Goal: Contribute content: Contribute content

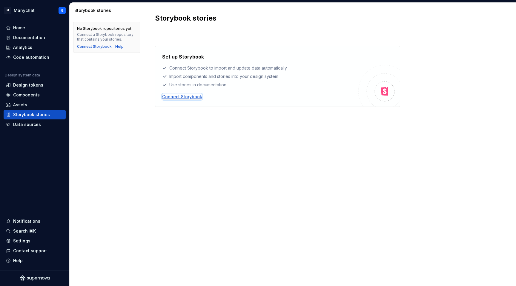
click at [173, 95] on div "Connect Storybook" at bounding box center [182, 97] width 40 height 6
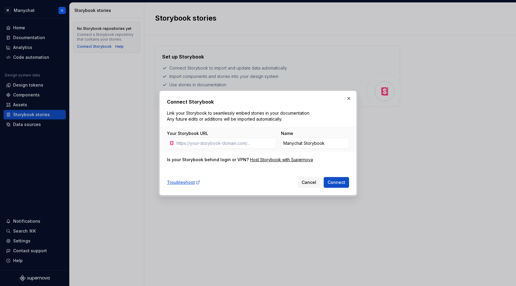
click at [314, 136] on div "Name" at bounding box center [315, 133] width 68 height 6
click at [309, 143] on input "Manychat Storybook" at bounding box center [315, 143] width 68 height 11
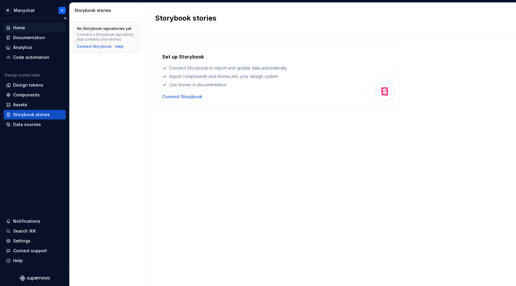
click at [21, 27] on div "Home" at bounding box center [19, 28] width 12 height 6
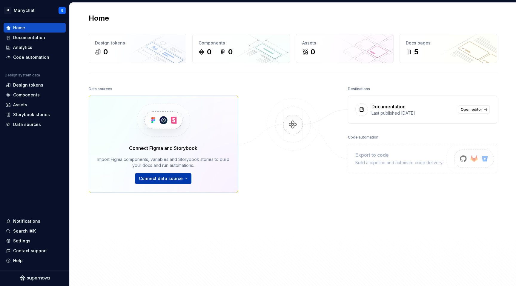
click at [147, 182] on button "Connect data source" at bounding box center [163, 178] width 56 height 11
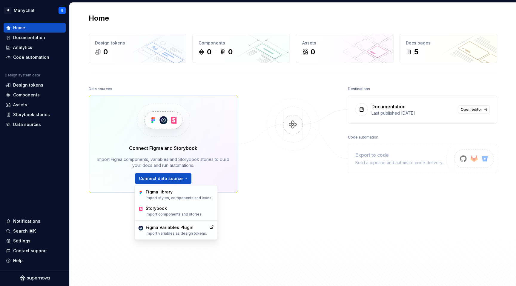
click at [300, 127] on img at bounding box center [293, 130] width 58 height 65
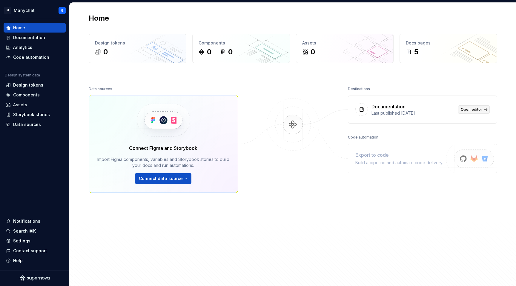
click at [479, 106] on link "Open editor" at bounding box center [474, 109] width 32 height 8
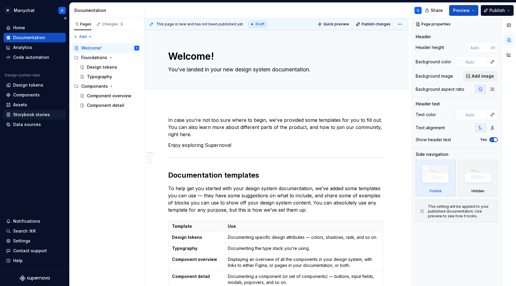
click at [19, 114] on div "Storybook stories" at bounding box center [31, 115] width 37 height 6
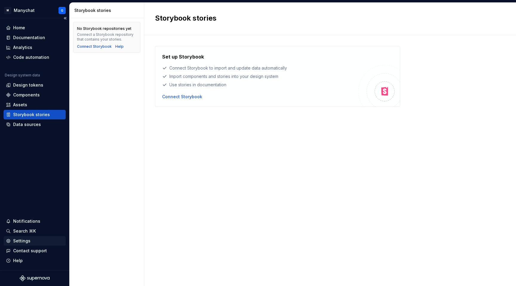
click at [18, 236] on div "Settings" at bounding box center [35, 241] width 62 height 10
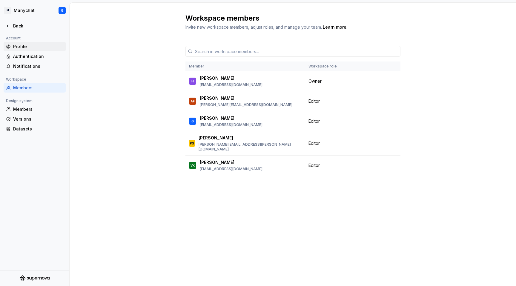
click at [19, 49] on div "Profile" at bounding box center [38, 47] width 50 height 6
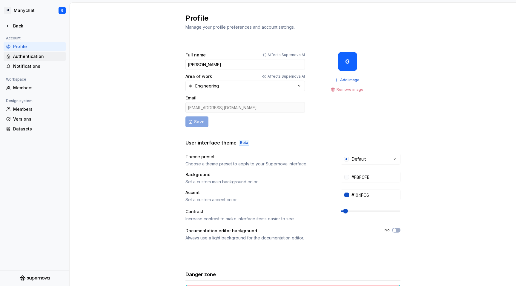
click at [23, 54] on div "Authentication" at bounding box center [38, 56] width 50 height 6
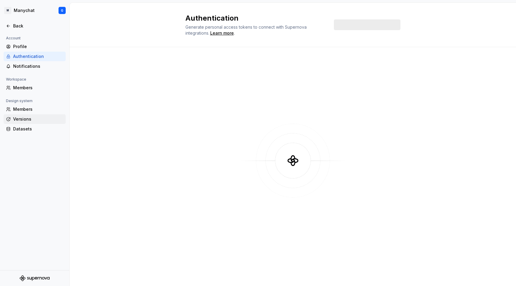
click at [19, 120] on div "Versions" at bounding box center [38, 119] width 50 height 6
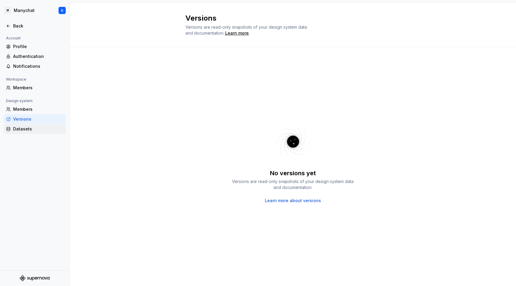
click at [19, 132] on div "Datasets" at bounding box center [35, 129] width 62 height 10
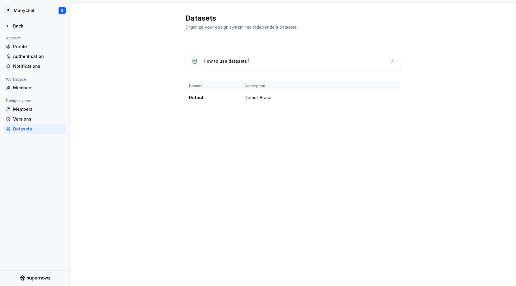
click at [23, 101] on div "Design system" at bounding box center [19, 100] width 31 height 7
click at [20, 106] on div "Members" at bounding box center [35, 109] width 62 height 10
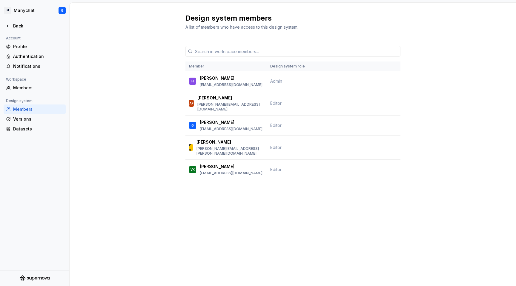
click at [10, 32] on div at bounding box center [34, 33] width 69 height 4
click at [9, 25] on icon at bounding box center [8, 26] width 5 height 5
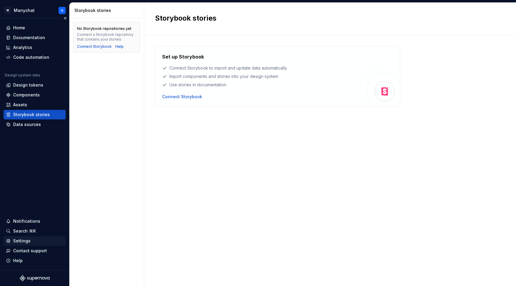
click at [15, 240] on div "Settings" at bounding box center [21, 241] width 17 height 6
click at [16, 25] on div "Home" at bounding box center [19, 28] width 12 height 6
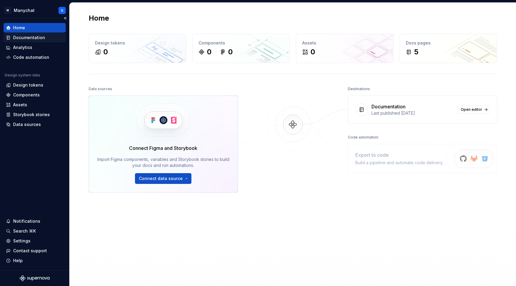
click at [34, 39] on div "Documentation" at bounding box center [29, 38] width 32 height 6
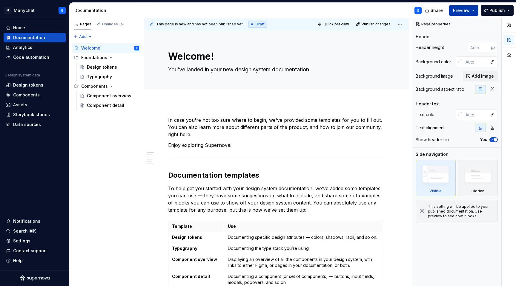
click at [453, 5] on button "Preview" at bounding box center [463, 10] width 29 height 11
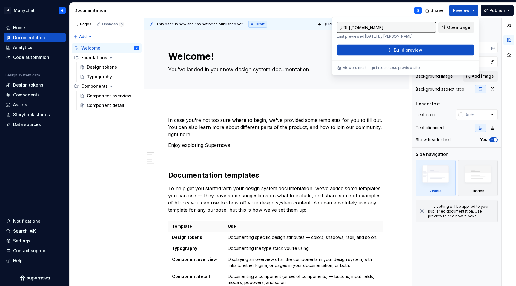
click at [451, 24] on link "Open page" at bounding box center [456, 27] width 36 height 11
click at [400, 8] on div "G" at bounding box center [285, 11] width 282 height 16
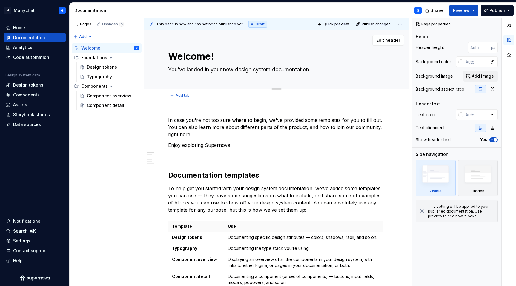
click at [331, 62] on textarea "Welcome!" at bounding box center [275, 56] width 217 height 14
click at [315, 8] on div "G" at bounding box center [285, 11] width 282 height 16
click at [511, 11] on button "Publish" at bounding box center [497, 10] width 33 height 11
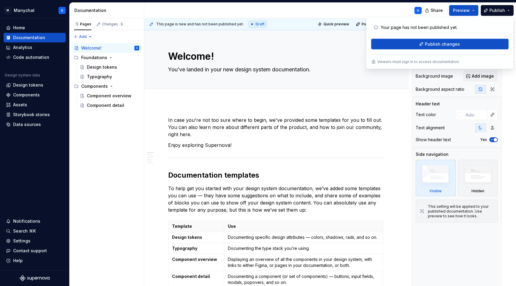
click at [287, 6] on div "G" at bounding box center [285, 11] width 282 height 16
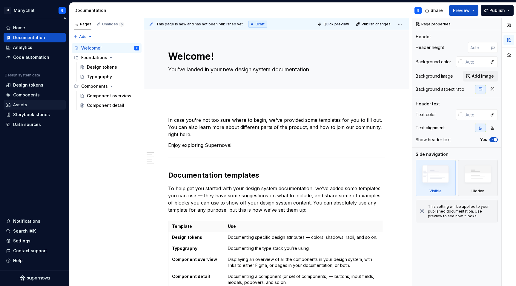
click at [15, 106] on div "Assets" at bounding box center [20, 105] width 14 height 6
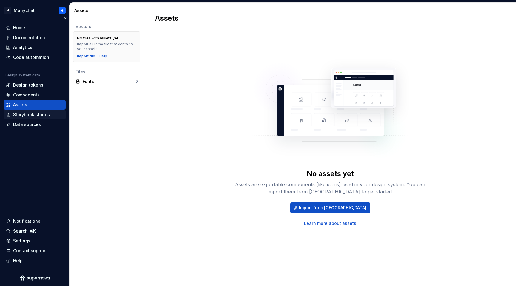
click at [18, 114] on div "Storybook stories" at bounding box center [31, 115] width 37 height 6
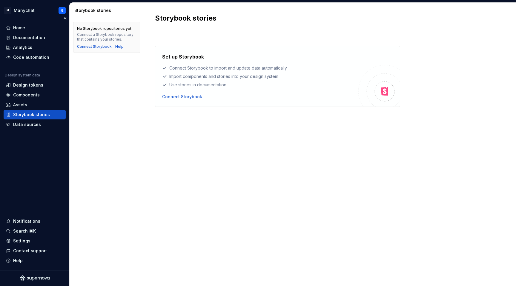
click at [19, 130] on div "Home Documentation Analytics Code automation Design system data Design tokens C…" at bounding box center [34, 144] width 69 height 252
click at [19, 122] on div "Data sources" at bounding box center [27, 125] width 28 height 6
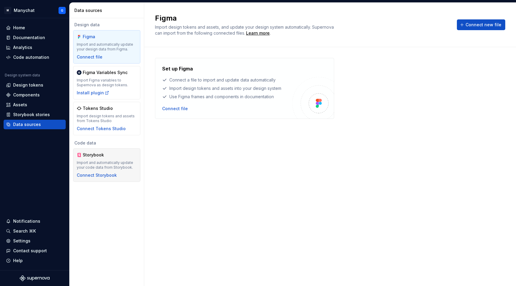
click at [98, 165] on div "Import and automatically update your code data from Storybook." at bounding box center [107, 165] width 60 height 10
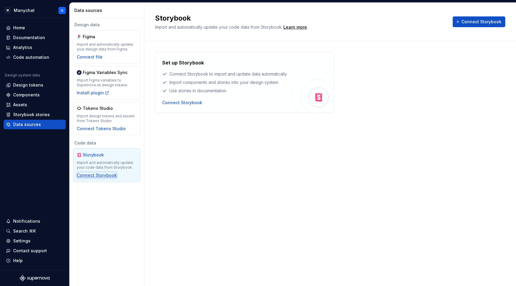
click at [94, 177] on div "Connect Storybook" at bounding box center [97, 175] width 40 height 6
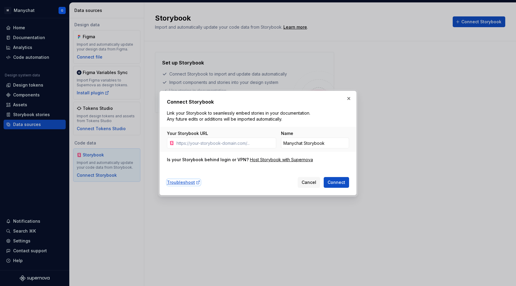
click at [182, 184] on div "Troubleshoot" at bounding box center [183, 182] width 33 height 6
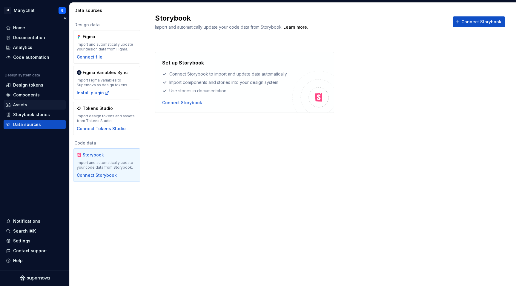
click at [13, 104] on div "Assets" at bounding box center [20, 105] width 14 height 6
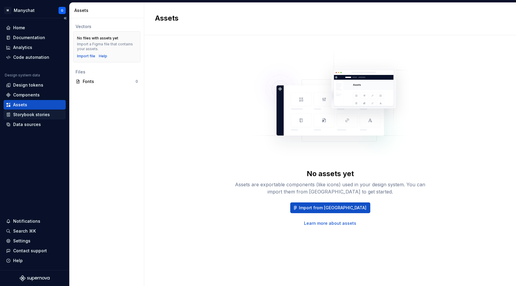
click at [15, 116] on div "Storybook stories" at bounding box center [31, 115] width 37 height 6
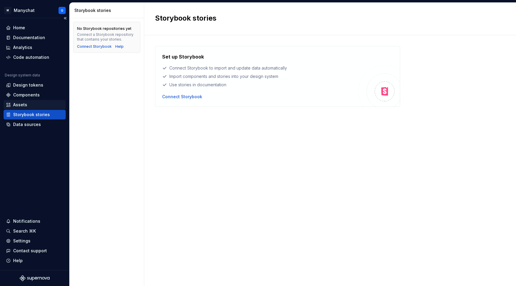
click at [19, 104] on div "Assets" at bounding box center [20, 105] width 14 height 6
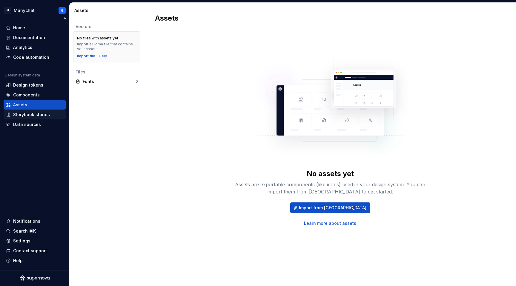
click at [21, 117] on div "Storybook stories" at bounding box center [31, 115] width 37 height 6
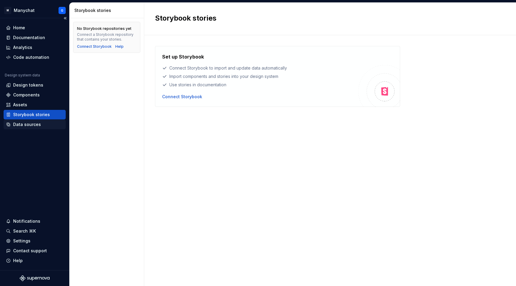
click at [17, 126] on div "Data sources" at bounding box center [27, 125] width 28 height 6
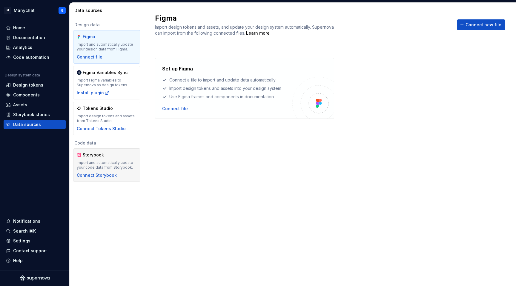
click at [84, 155] on div "Storybook" at bounding box center [97, 155] width 29 height 6
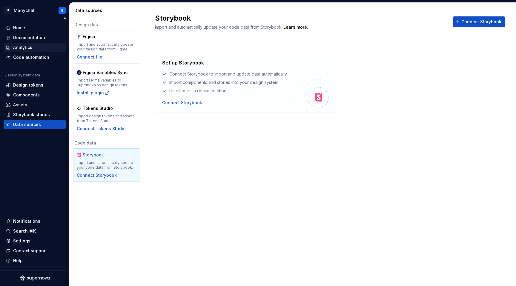
click at [24, 47] on div "Analytics" at bounding box center [22, 47] width 19 height 6
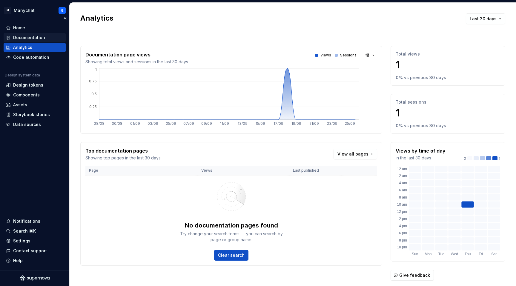
click at [25, 35] on div "Documentation" at bounding box center [29, 38] width 32 height 6
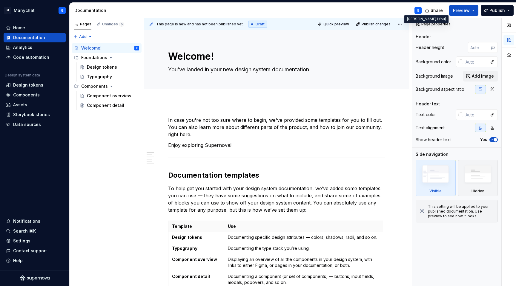
click at [416, 9] on div "G" at bounding box center [417, 10] width 7 height 7
click at [509, 24] on icon "button" at bounding box center [509, 25] width 4 height 3
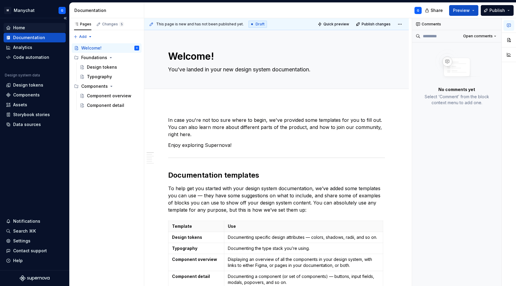
click at [12, 25] on div "Home" at bounding box center [34, 28] width 57 height 6
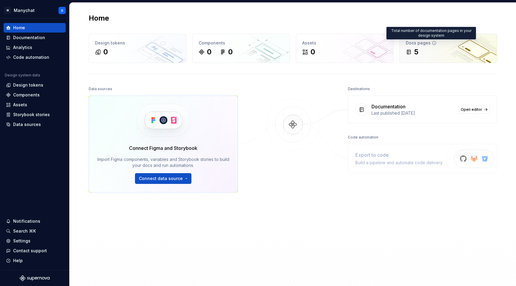
click at [432, 42] on icon at bounding box center [434, 43] width 5 height 5
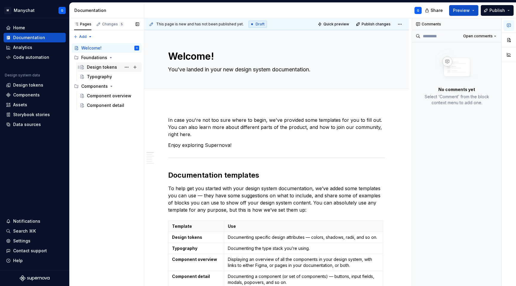
click at [106, 66] on div "Design tokens" at bounding box center [102, 67] width 30 height 6
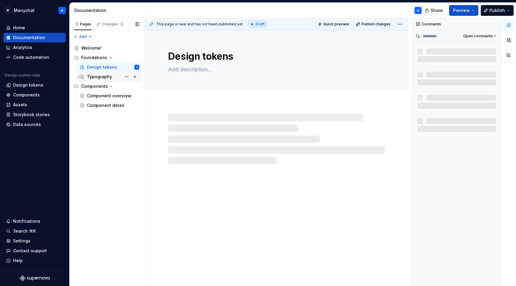
click at [101, 75] on div "Typography" at bounding box center [99, 77] width 25 height 6
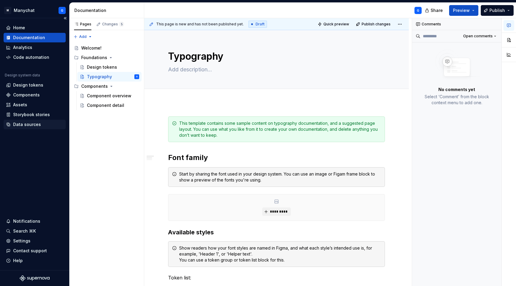
click at [35, 124] on div "Data sources" at bounding box center [27, 125] width 28 height 6
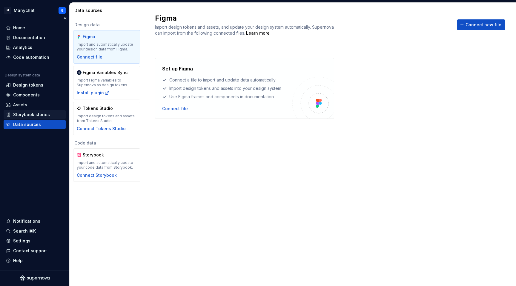
click at [25, 114] on div "Storybook stories" at bounding box center [31, 115] width 37 height 6
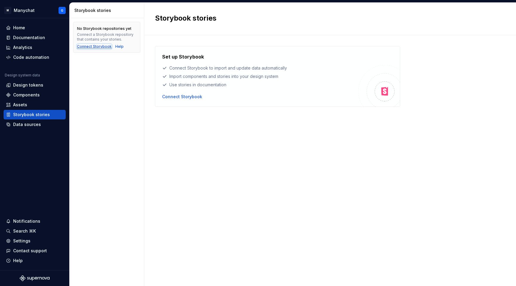
click at [87, 45] on div "Connect Storybook" at bounding box center [94, 46] width 35 height 5
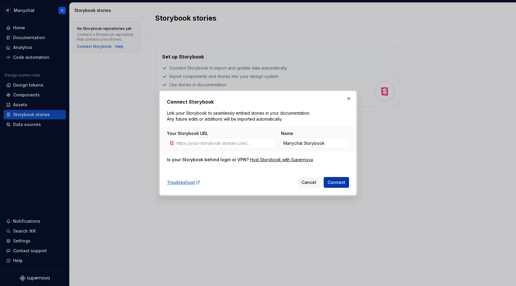
click at [337, 184] on span "Connect" at bounding box center [337, 182] width 18 height 6
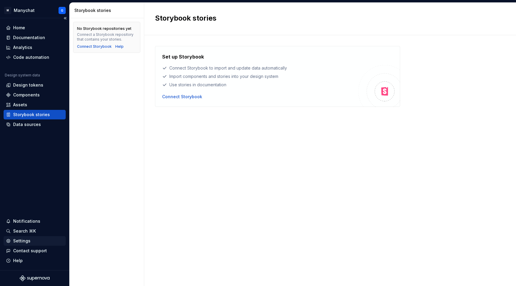
click at [18, 241] on div "Settings" at bounding box center [21, 241] width 17 height 6
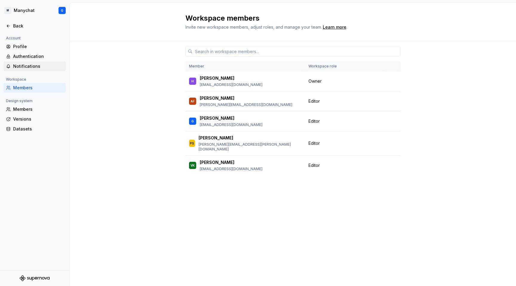
click at [30, 68] on div "Notifications" at bounding box center [38, 66] width 50 height 6
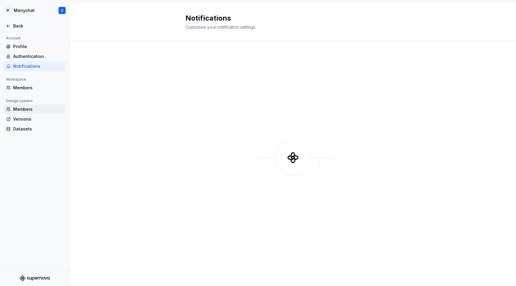
click at [20, 109] on div "Members" at bounding box center [38, 109] width 50 height 6
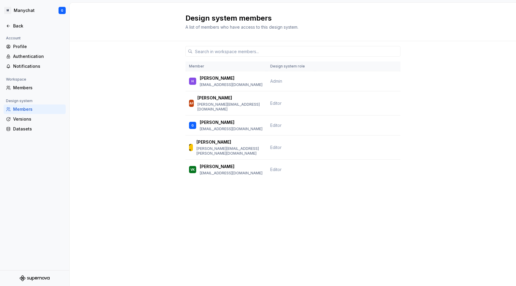
click at [20, 109] on div "Members" at bounding box center [38, 109] width 50 height 6
click at [22, 116] on div "Versions" at bounding box center [35, 119] width 62 height 10
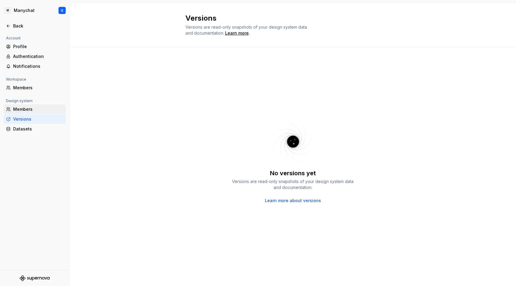
click at [20, 113] on div "Members" at bounding box center [35, 109] width 62 height 10
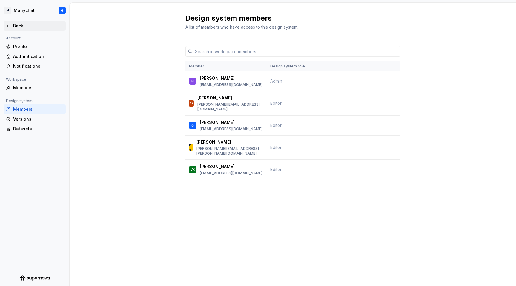
click at [10, 25] on icon at bounding box center [8, 26] width 5 height 5
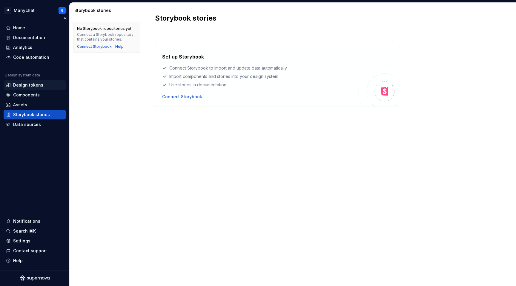
click at [24, 86] on div "Design tokens" at bounding box center [28, 85] width 30 height 6
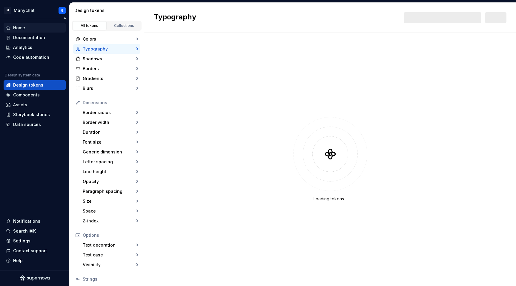
click at [24, 31] on div "Home" at bounding box center [35, 28] width 62 height 10
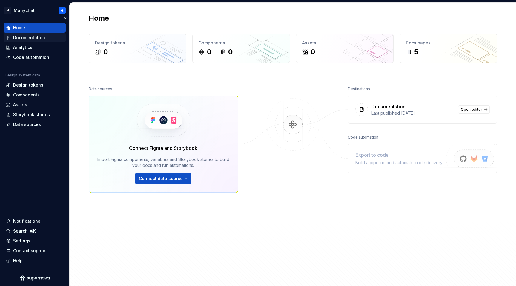
click at [25, 37] on div "Documentation" at bounding box center [29, 38] width 32 height 6
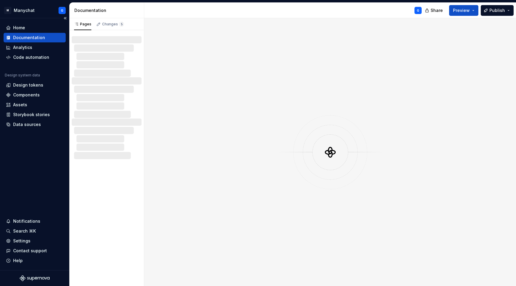
click at [25, 37] on div "Documentation" at bounding box center [29, 38] width 32 height 6
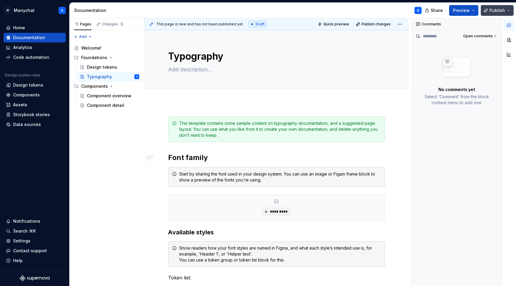
click at [490, 11] on span "Publish" at bounding box center [497, 10] width 16 height 6
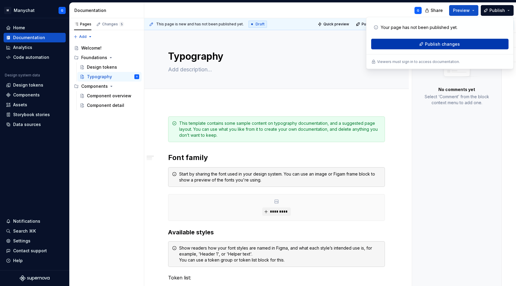
click at [453, 42] on span "Publish changes" at bounding box center [442, 44] width 35 height 6
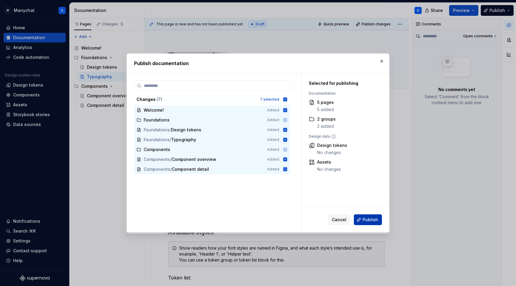
click at [370, 219] on span "Publish" at bounding box center [370, 220] width 16 height 6
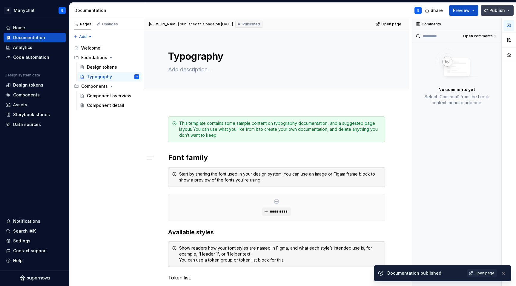
click at [507, 13] on button "Publish" at bounding box center [497, 10] width 33 height 11
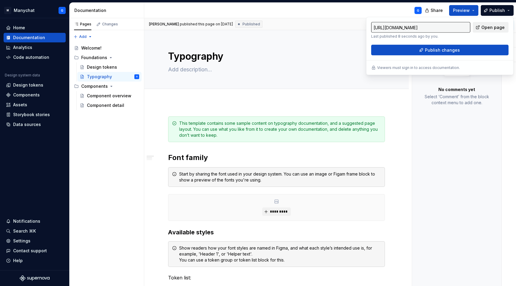
click at [494, 27] on span "Open page" at bounding box center [492, 27] width 23 height 6
click at [183, 47] on div "Typography" at bounding box center [276, 59] width 217 height 59
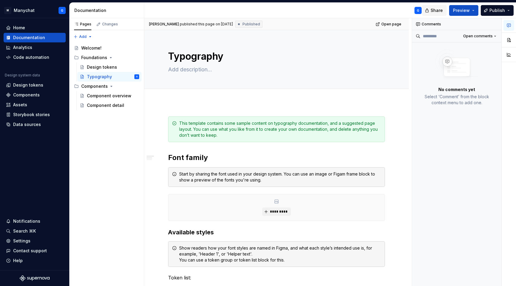
click at [440, 7] on span "Share" at bounding box center [437, 10] width 12 height 6
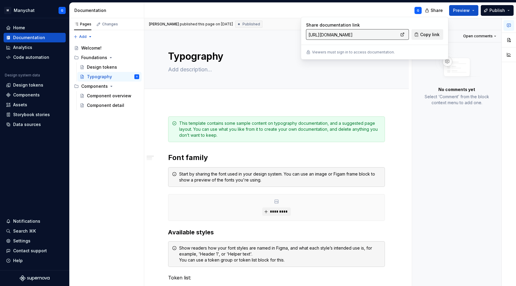
click at [427, 33] on span "Copy link" at bounding box center [429, 35] width 19 height 6
type textarea "*"
click at [21, 96] on div "Components" at bounding box center [26, 95] width 27 height 6
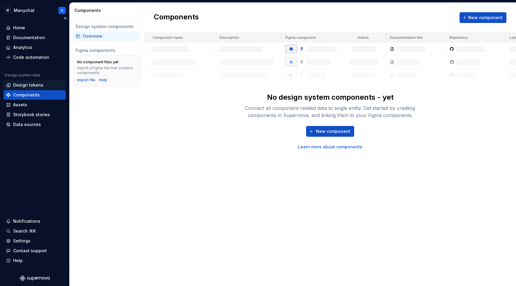
click at [13, 84] on div "Design tokens" at bounding box center [28, 85] width 30 height 6
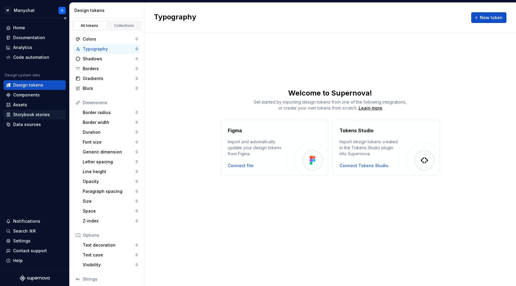
click at [17, 118] on div "Storybook stories" at bounding box center [35, 115] width 62 height 10
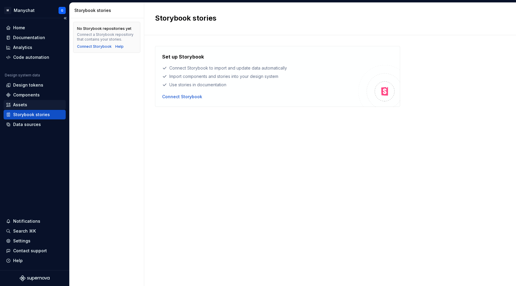
click at [23, 106] on div "Assets" at bounding box center [20, 105] width 14 height 6
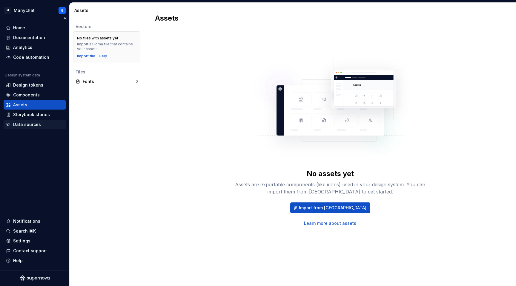
click at [24, 122] on div "Data sources" at bounding box center [27, 125] width 28 height 6
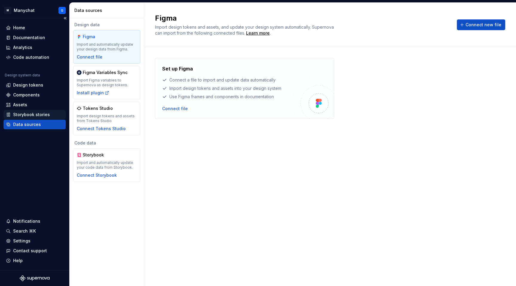
click at [20, 117] on div "Storybook stories" at bounding box center [31, 115] width 37 height 6
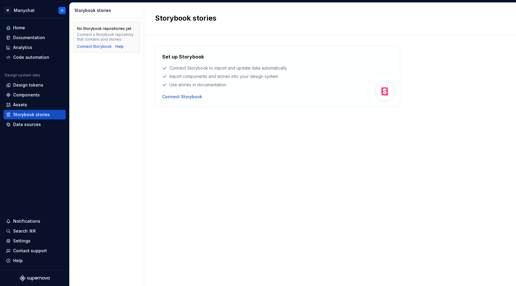
click at [112, 102] on div "No Storybook repositories yet Connect a Storybook repository that contains your…" at bounding box center [107, 152] width 74 height 268
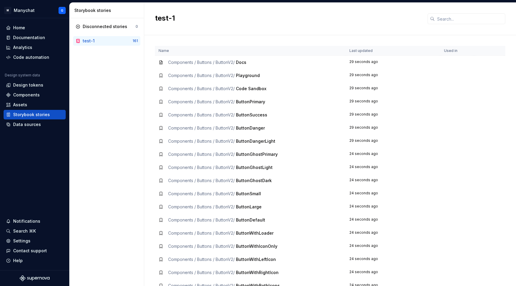
click at [242, 103] on span "ButtonPrimary" at bounding box center [250, 101] width 29 height 5
click at [20, 119] on div "Storybook stories" at bounding box center [35, 115] width 62 height 10
click at [18, 127] on div "Data sources" at bounding box center [27, 125] width 28 height 6
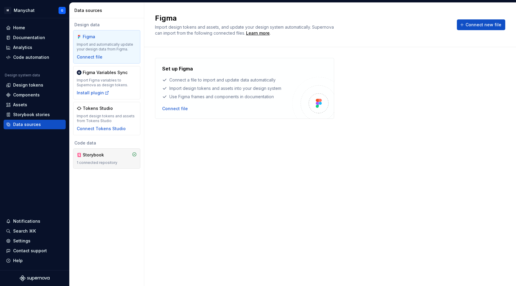
click at [93, 159] on div "Storybook 1 connected repository" at bounding box center [107, 158] width 60 height 13
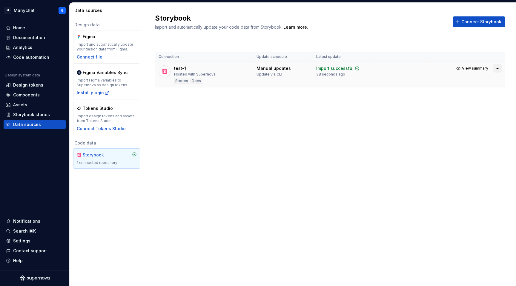
click at [497, 70] on html "M Manychat G Home Documentation Analytics Code automation Design system data De…" at bounding box center [258, 143] width 516 height 286
click at [462, 90] on link "Open Storybook" at bounding box center [476, 90] width 45 height 6
click at [14, 34] on div "Documentation" at bounding box center [35, 38] width 62 height 10
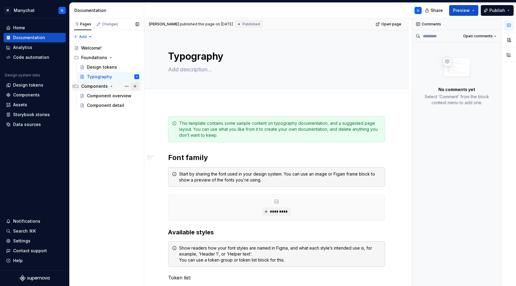
click at [136, 87] on button "Page tree" at bounding box center [135, 86] width 8 height 8
type textarea "*"
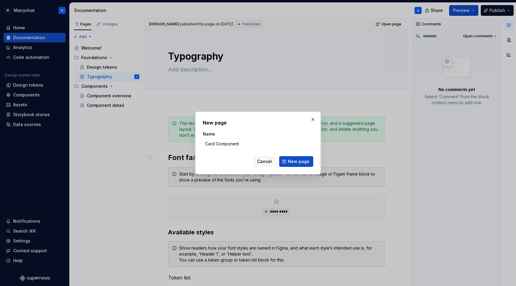
type input "Card Component"
click button "New page" at bounding box center [296, 161] width 34 height 11
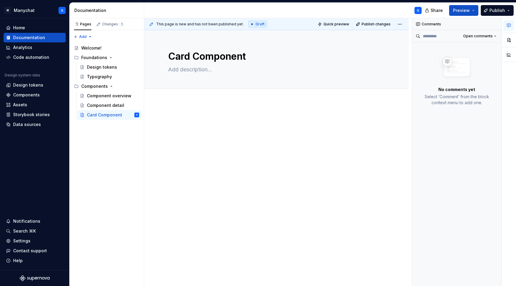
click at [233, 114] on div at bounding box center [276, 167] width 265 height 130
type textarea "*"
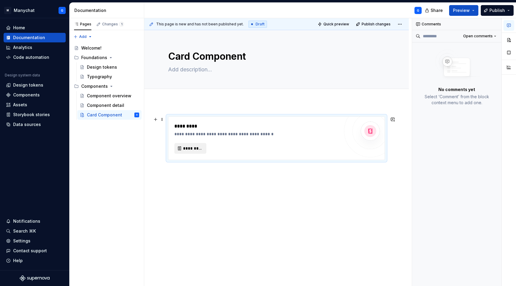
click at [190, 151] on button "*********" at bounding box center [190, 148] width 32 height 11
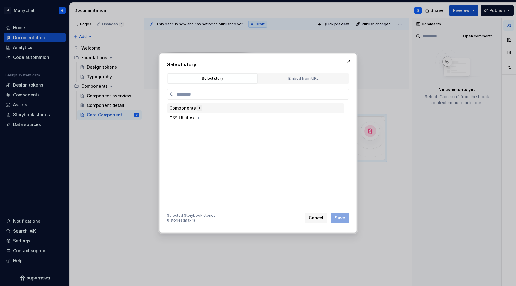
click at [197, 107] on icon "button" at bounding box center [199, 108] width 5 height 5
click at [194, 130] on button "button" at bounding box center [196, 128] width 6 height 6
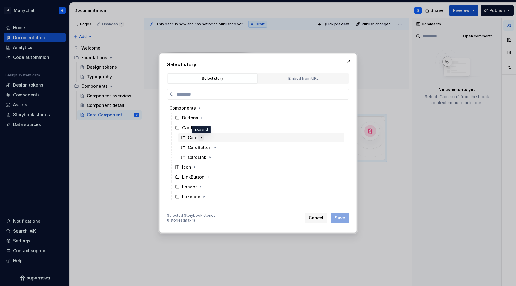
click at [199, 136] on icon "button" at bounding box center [201, 137] width 5 height 5
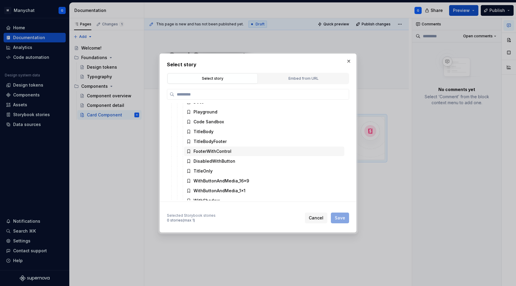
scroll to position [54, 0]
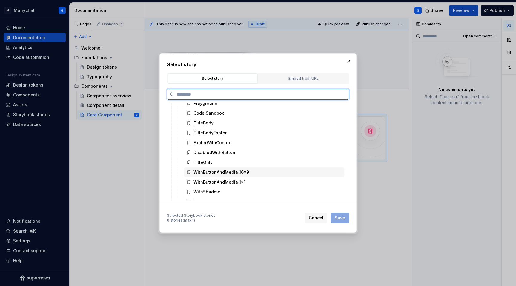
click at [206, 171] on div "WithButtonAndMedia_16x9" at bounding box center [221, 172] width 56 height 6
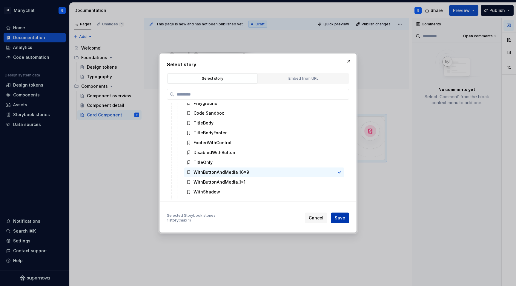
click at [341, 219] on span "Save" at bounding box center [340, 218] width 10 height 6
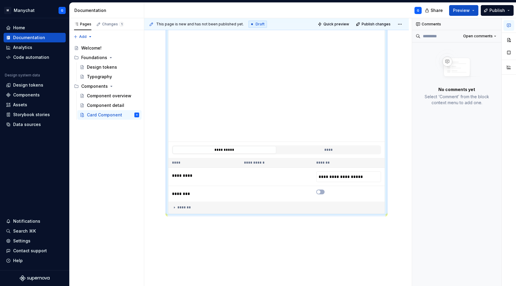
scroll to position [103, 0]
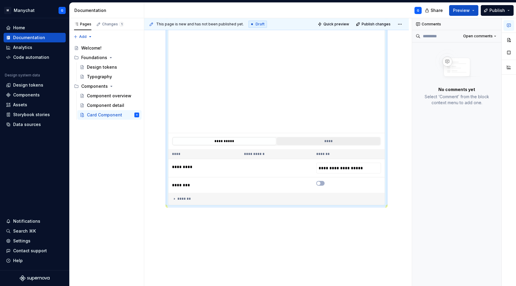
click at [306, 140] on button "****" at bounding box center [329, 141] width 104 height 8
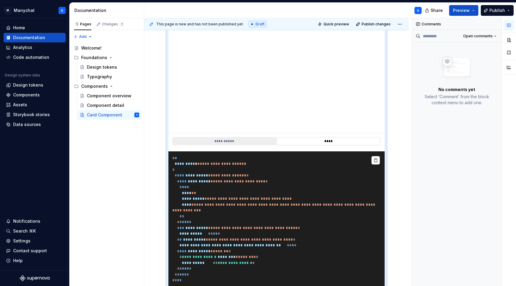
click at [239, 141] on button "**********" at bounding box center [225, 141] width 104 height 8
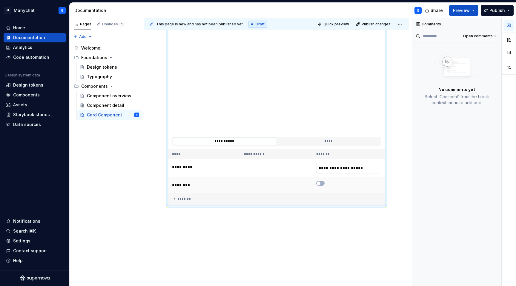
click at [316, 187] on td at bounding box center [349, 185] width 72 height 16
click at [321, 182] on button "button" at bounding box center [320, 183] width 8 height 5
click at [320, 188] on icon "button" at bounding box center [318, 187] width 5 height 4
click at [206, 200] on div "*******" at bounding box center [276, 202] width 209 height 5
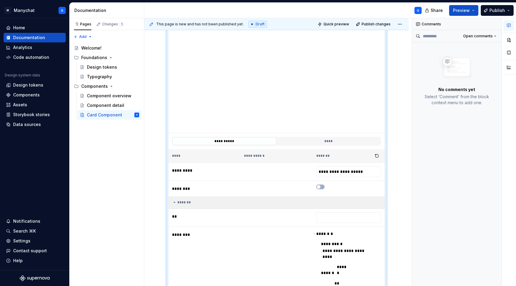
click at [206, 200] on div "*******" at bounding box center [276, 202] width 209 height 5
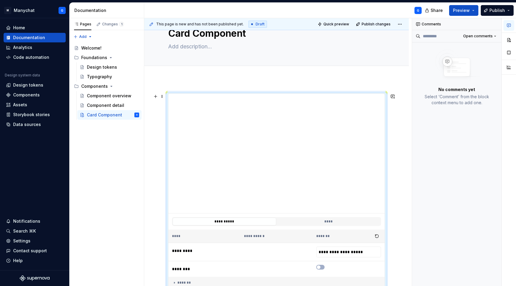
scroll to position [0, 0]
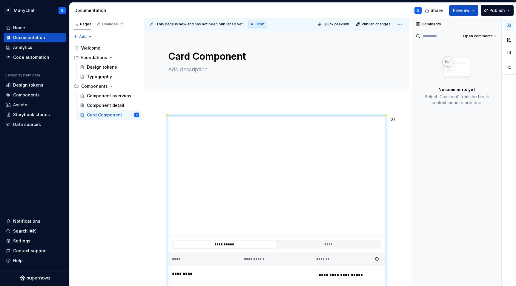
click at [219, 104] on div "**********" at bounding box center [276, 253] width 265 height 303
click at [467, 11] on span "Preview" at bounding box center [461, 10] width 17 height 6
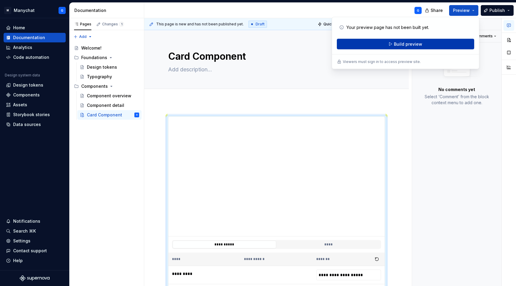
click at [418, 44] on span "Build preview" at bounding box center [408, 44] width 28 height 6
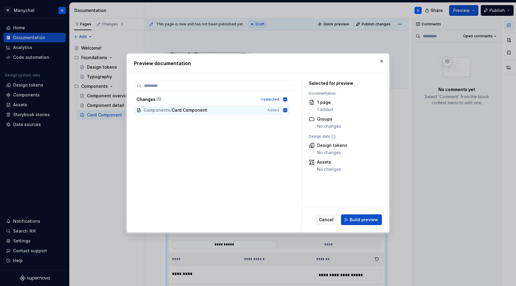
click at [353, 214] on div "Cancel Build preview" at bounding box center [345, 219] width 87 height 25
click at [352, 218] on span "Build preview" at bounding box center [364, 220] width 28 height 6
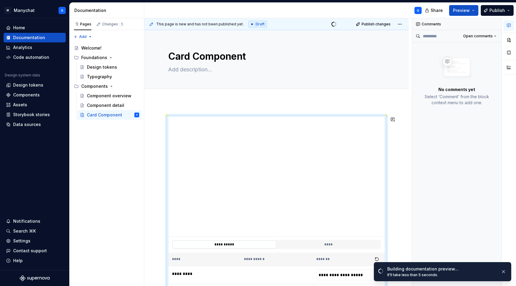
click at [317, 105] on div "**********" at bounding box center [276, 253] width 265 height 303
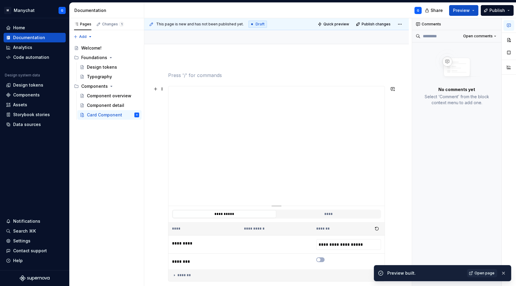
scroll to position [29, 0]
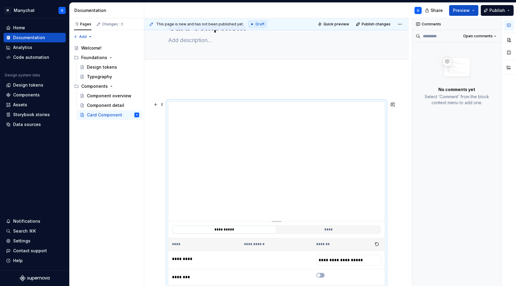
click at [250, 241] on th "**********" at bounding box center [276, 244] width 72 height 13
click at [323, 244] on div "*******" at bounding box center [348, 244] width 65 height 8
click at [452, 13] on button "Preview" at bounding box center [463, 10] width 29 height 11
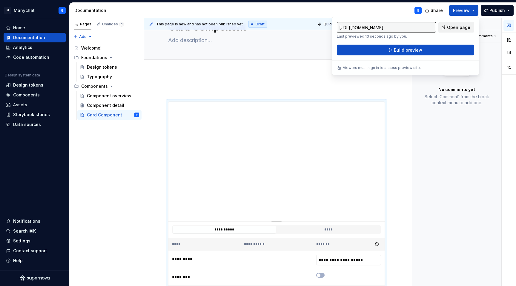
click at [448, 29] on span "Open page" at bounding box center [458, 27] width 23 height 6
click at [218, 81] on div "**********" at bounding box center [276, 231] width 265 height 317
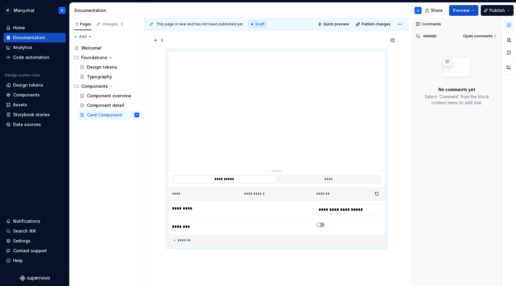
scroll to position [105, 0]
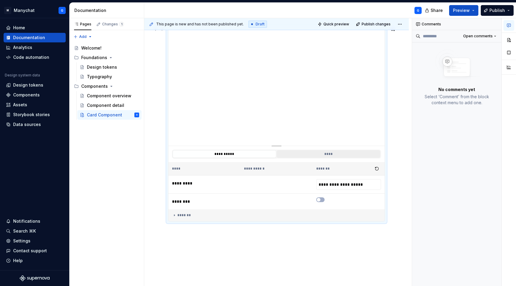
click at [304, 158] on button "****" at bounding box center [329, 154] width 104 height 8
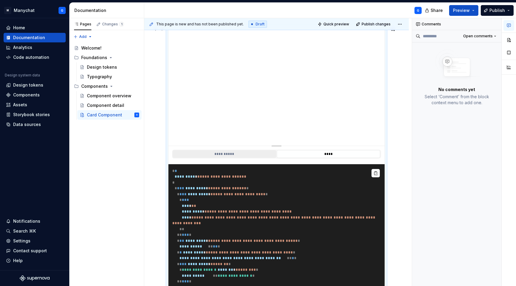
click at [250, 153] on button "**********" at bounding box center [225, 154] width 104 height 8
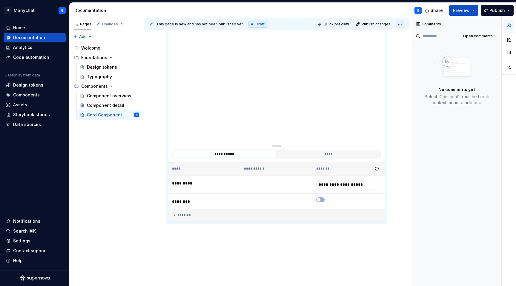
click at [400, 24] on html "**********" at bounding box center [258, 143] width 516 height 286
click at [396, 86] on html "**********" at bounding box center [258, 143] width 516 height 286
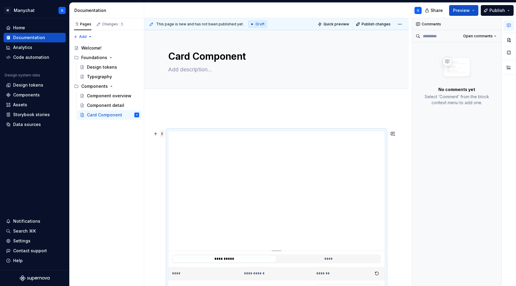
click at [163, 134] on span at bounding box center [162, 134] width 5 height 8
click at [167, 101] on div "Add tab" at bounding box center [276, 95] width 265 height 13
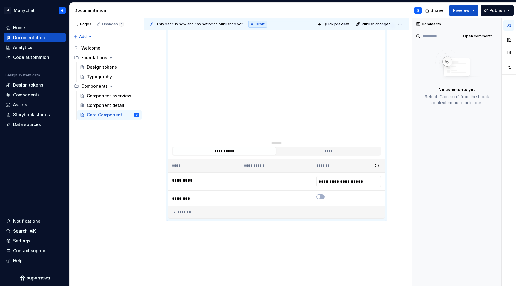
scroll to position [133, 0]
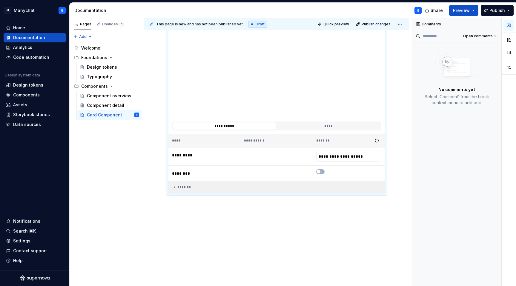
click at [191, 187] on div "*******" at bounding box center [276, 187] width 209 height 5
click at [193, 189] on div "*******" at bounding box center [276, 187] width 209 height 5
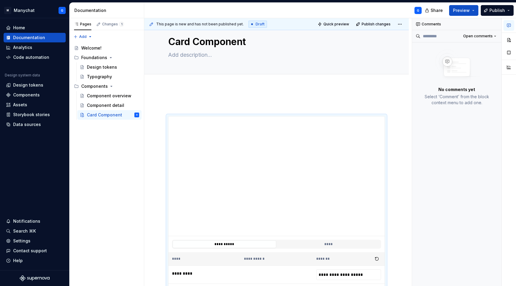
scroll to position [0, 0]
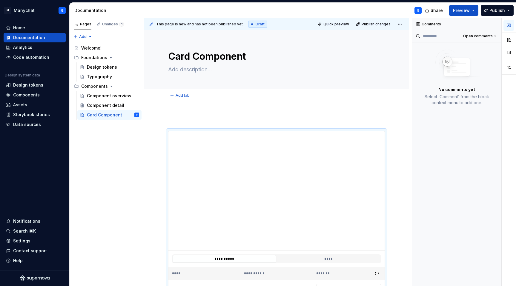
click at [188, 67] on textarea at bounding box center [275, 70] width 217 height 10
click at [178, 96] on span "Add tab" at bounding box center [183, 95] width 14 height 5
click at [189, 96] on span "Add tab" at bounding box center [183, 95] width 14 height 5
type textarea "*"
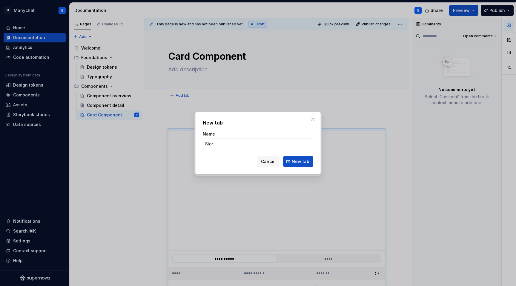
type input "Story"
type textarea "*"
type input "Storybook"
click button "New tab" at bounding box center [298, 161] width 30 height 11
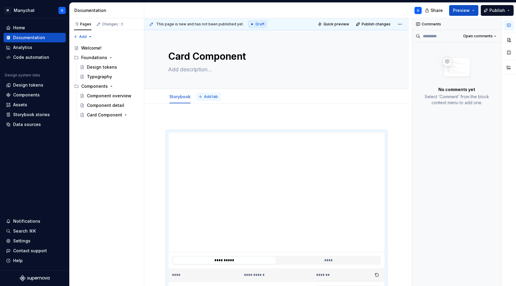
click at [208, 98] on span "Add tab" at bounding box center [211, 96] width 14 height 5
type textarea "*"
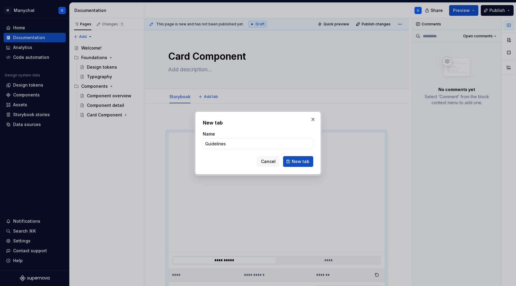
type input "Guidelines"
click button "New tab" at bounding box center [298, 161] width 30 height 11
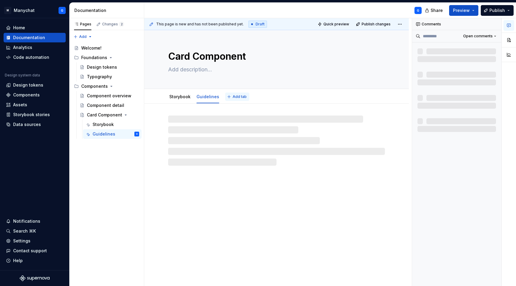
click at [237, 99] on button "Add tab" at bounding box center [237, 97] width 24 height 8
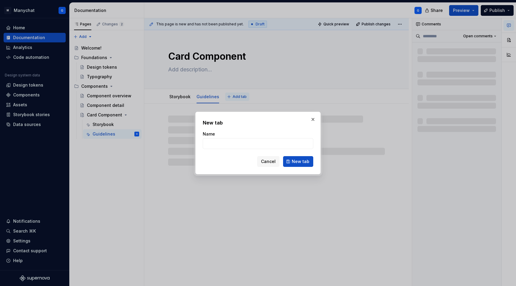
type textarea "*"
type input "De"
type textarea "*"
type input "Dev"
type textarea "*"
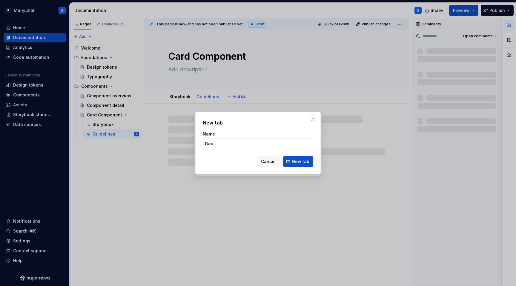
type input "Dev"
type textarea "*"
type input "Dev D"
type textarea "*"
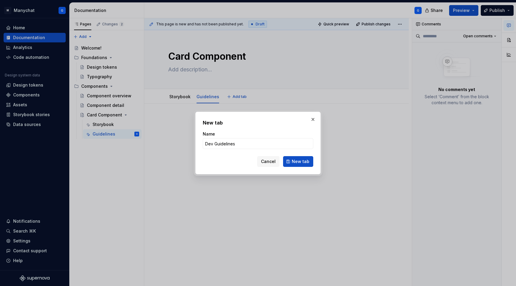
type input "Dev Guidelines"
click button "New tab" at bounding box center [298, 161] width 30 height 11
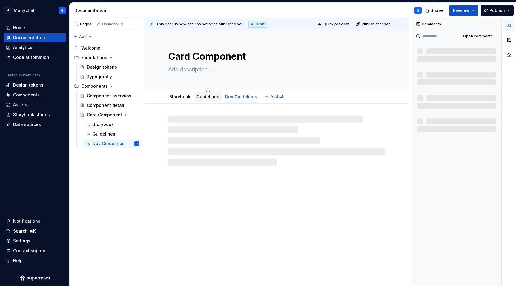
click at [196, 94] on link "Guidelines" at bounding box center [207, 96] width 23 height 5
click at [173, 99] on link "Storybook" at bounding box center [179, 96] width 21 height 5
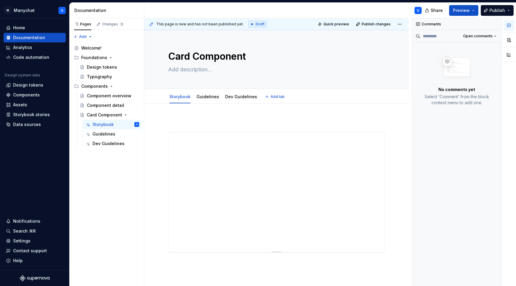
type textarea "*"
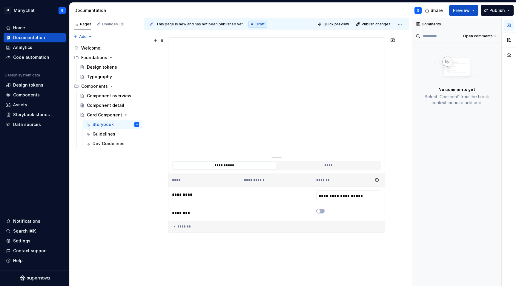
scroll to position [104, 0]
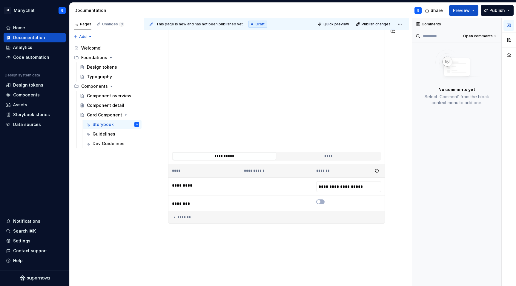
click at [294, 242] on div "**********" at bounding box center [276, 157] width 265 height 317
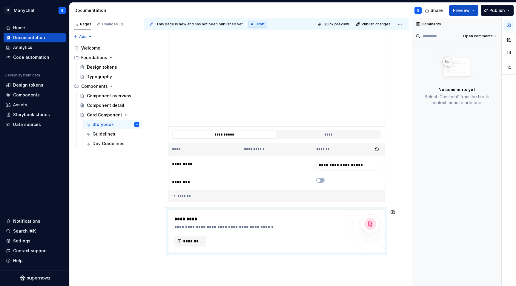
scroll to position [145, 0]
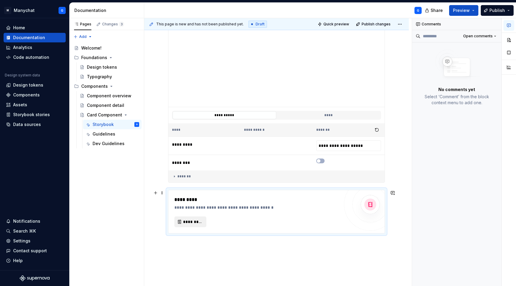
click at [196, 223] on span "*********" at bounding box center [192, 222] width 19 height 6
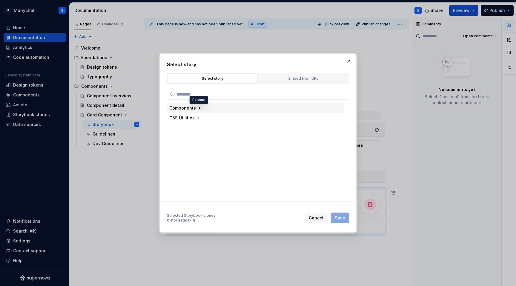
click at [197, 110] on icon "button" at bounding box center [199, 108] width 5 height 5
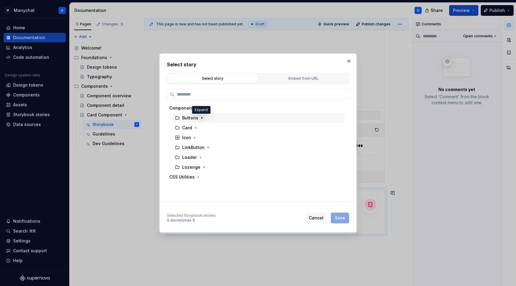
click at [201, 119] on icon "button" at bounding box center [201, 118] width 5 height 5
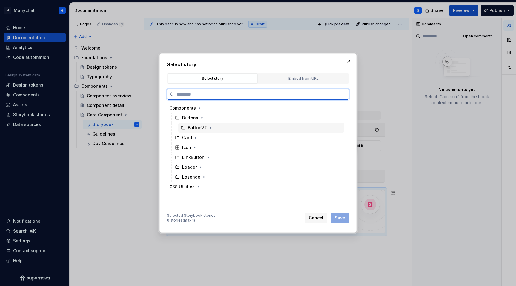
click at [193, 130] on div "ButtonV2" at bounding box center [197, 128] width 19 height 6
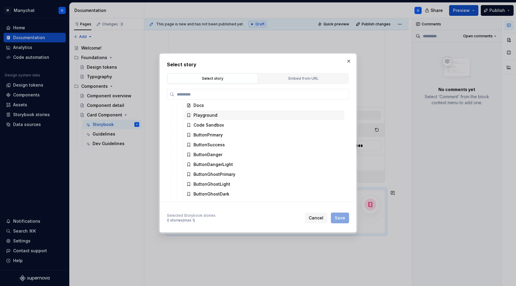
scroll to position [55, 0]
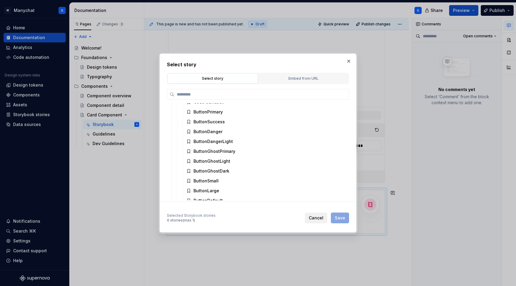
click at [316, 220] on span "Cancel" at bounding box center [316, 218] width 15 height 6
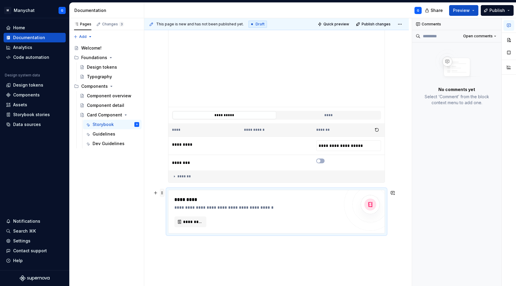
click at [162, 193] on span at bounding box center [162, 193] width 5 height 8
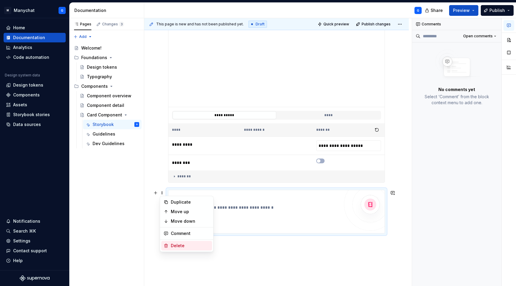
click at [173, 248] on div "Delete" at bounding box center [190, 246] width 39 height 6
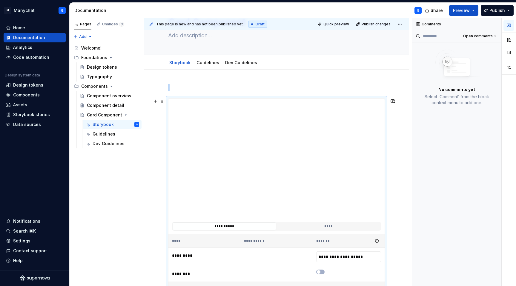
scroll to position [0, 0]
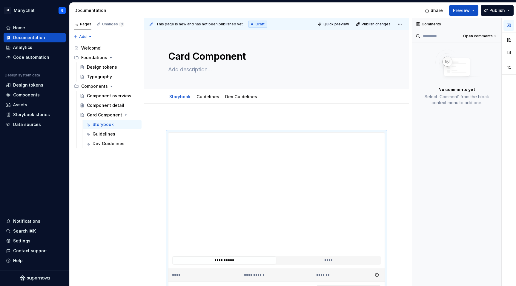
type textarea "*"
